Goal: Task Accomplishment & Management: Use online tool/utility

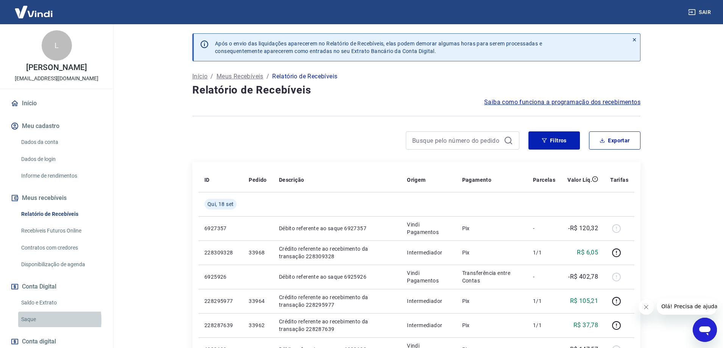
click at [39, 320] on link "Saque" at bounding box center [61, 319] width 86 height 16
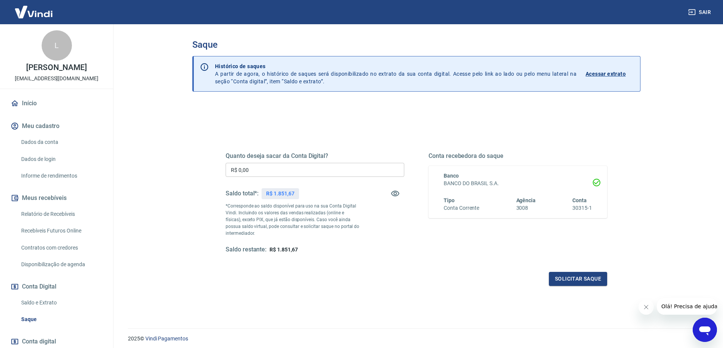
click at [278, 173] on input "R$ 0,00" at bounding box center [314, 170] width 179 height 14
type input "R$ 1.800,00"
click at [600, 283] on button "Solicitar saque" at bounding box center [578, 279] width 58 height 14
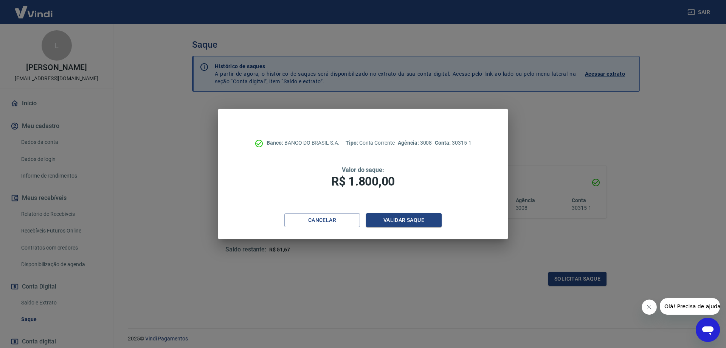
click at [414, 227] on div "Cancelar Validar saque" at bounding box center [362, 226] width 289 height 26
click at [411, 221] on button "Validar saque" at bounding box center [404, 220] width 76 height 14
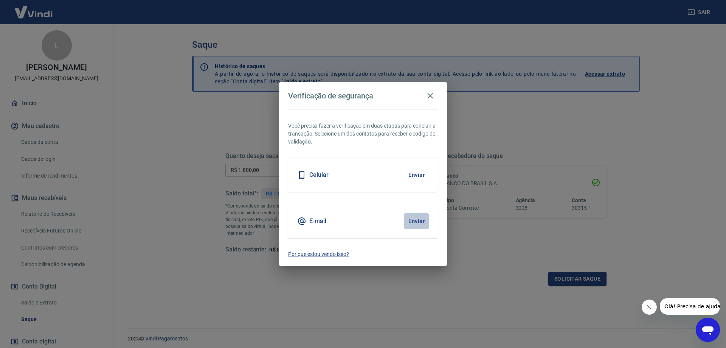
click at [423, 220] on button "Enviar" at bounding box center [416, 221] width 25 height 16
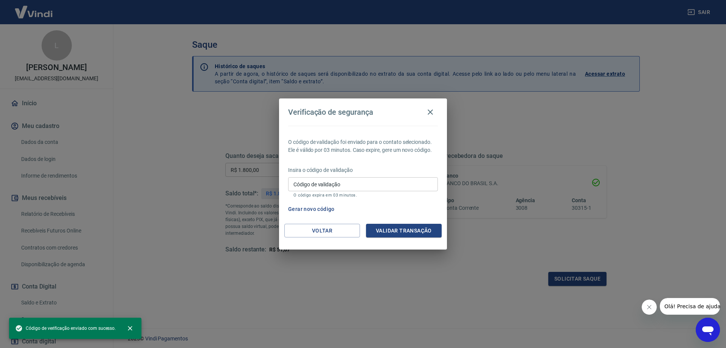
click at [384, 183] on input "Código de validação" at bounding box center [363, 184] width 150 height 14
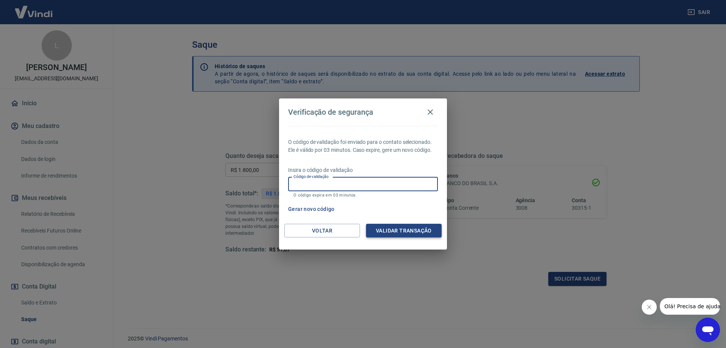
paste input "550444"
type input "550444"
click at [383, 235] on button "Validar transação" at bounding box center [404, 231] width 76 height 14
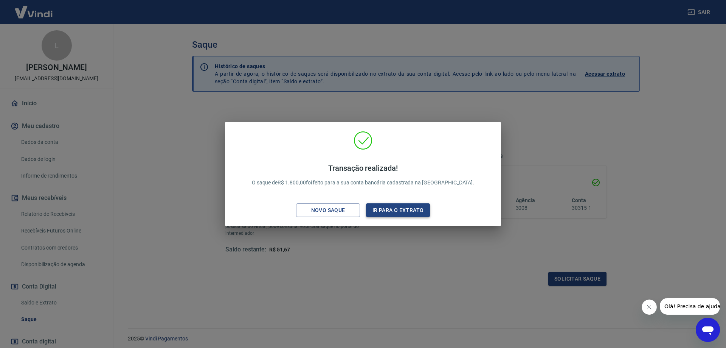
click at [402, 212] on button "Ir para o extrato" at bounding box center [398, 210] width 64 height 14
